Goal: Task Accomplishment & Management: Use online tool/utility

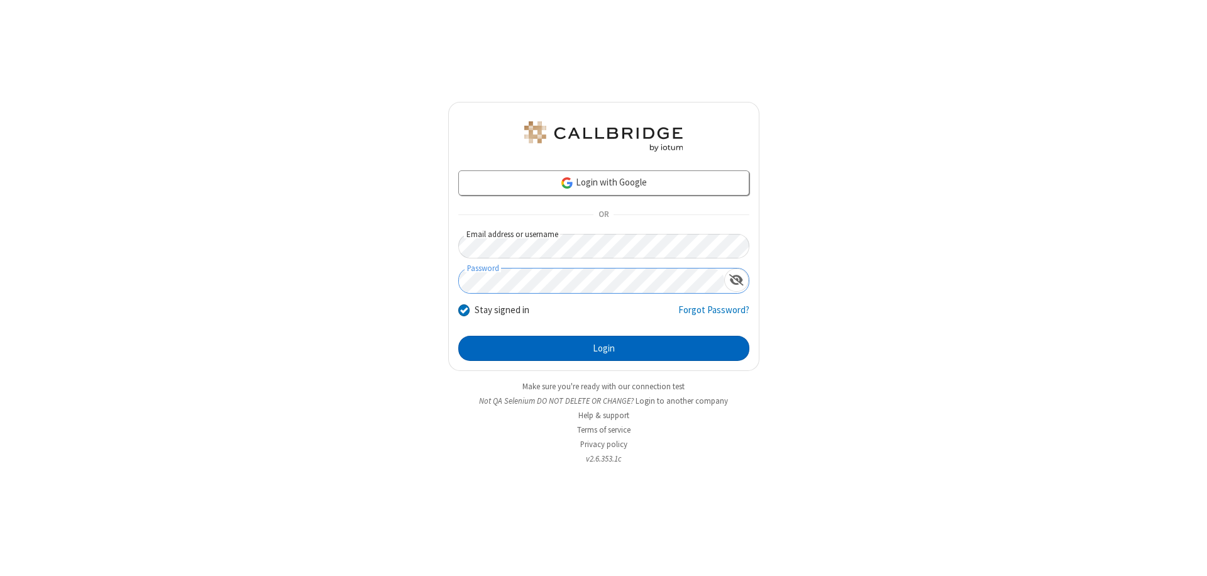
click at [604, 348] on button "Login" at bounding box center [603, 348] width 291 height 25
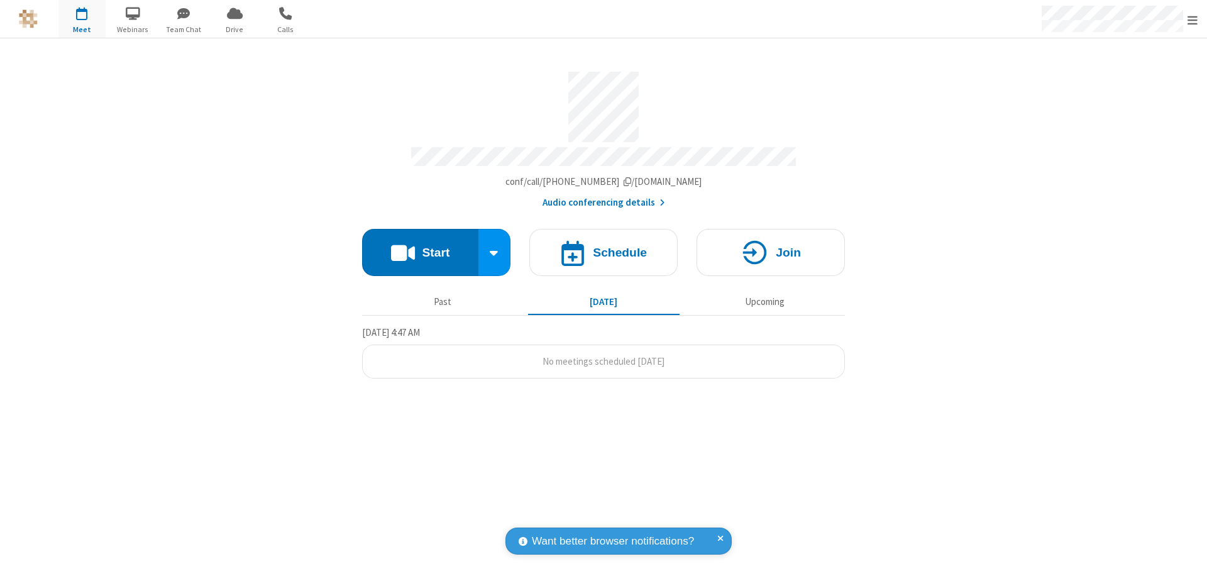
click at [420, 246] on button "Start" at bounding box center [420, 252] width 116 height 47
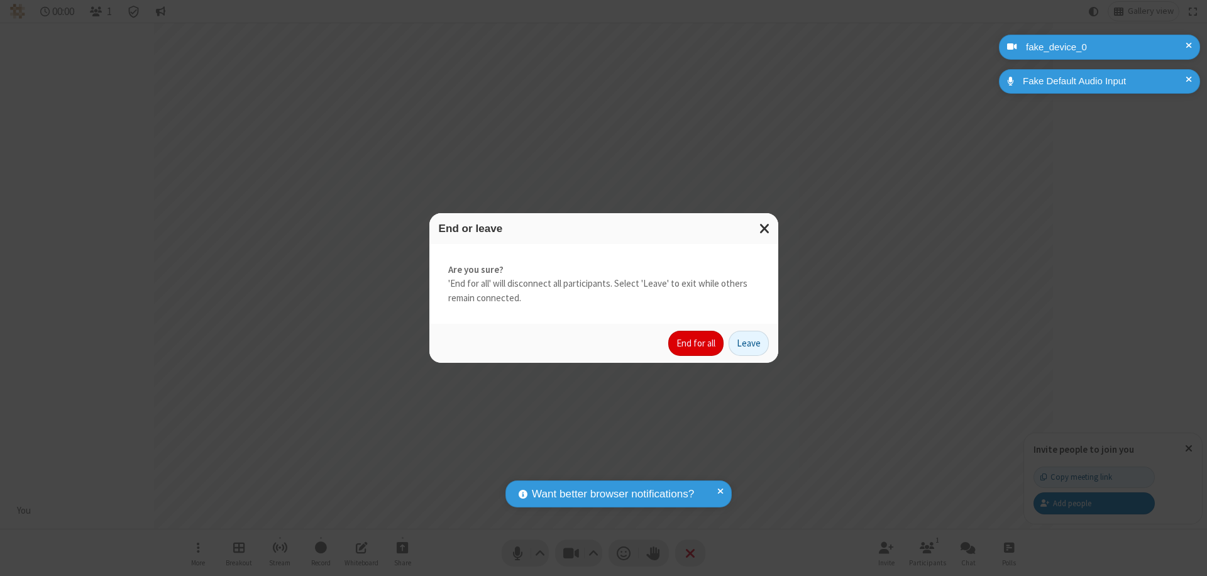
click at [697, 343] on button "End for all" at bounding box center [695, 343] width 55 height 25
